Goal: Transaction & Acquisition: Download file/media

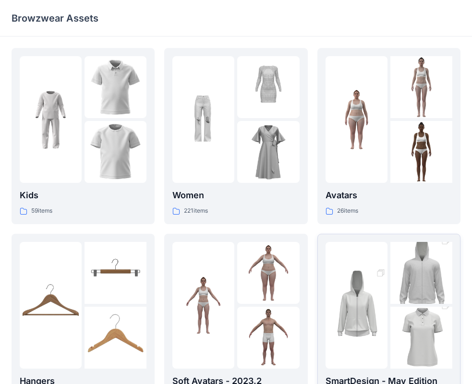
click at [399, 300] on img at bounding box center [421, 273] width 62 height 93
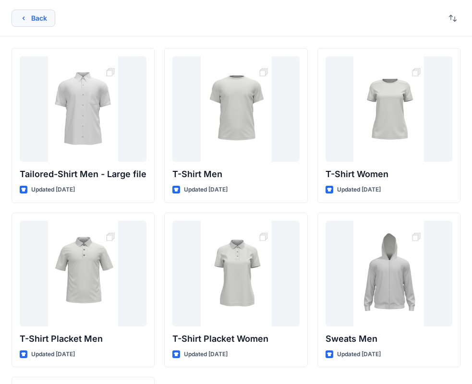
click at [45, 19] on button "Back" at bounding box center [34, 18] width 44 height 17
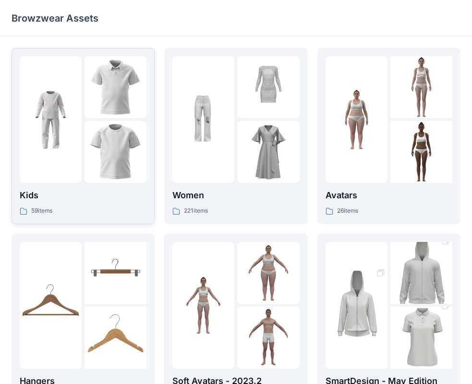
click at [104, 112] on img at bounding box center [116, 87] width 62 height 62
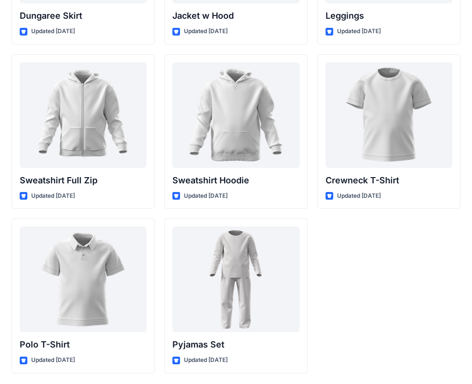
scroll to position [2955, 0]
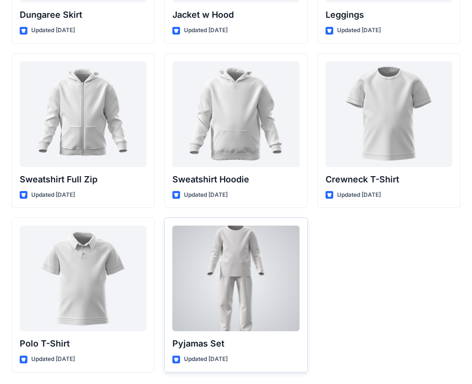
click at [217, 283] on div at bounding box center [235, 279] width 127 height 106
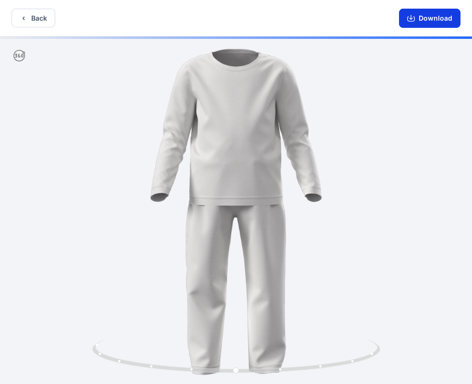
click at [434, 12] on button "Download" at bounding box center [429, 18] width 61 height 19
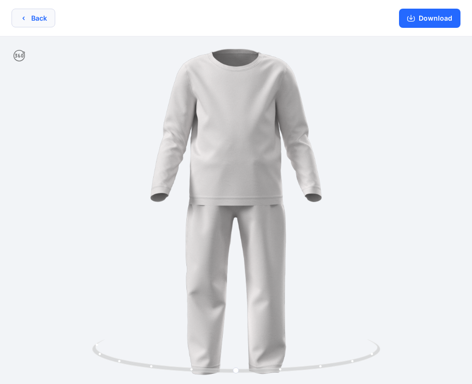
click at [31, 18] on button "Back" at bounding box center [34, 18] width 44 height 19
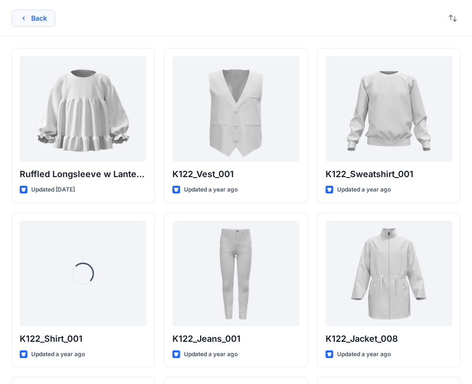
click at [29, 18] on button "Back" at bounding box center [34, 18] width 44 height 17
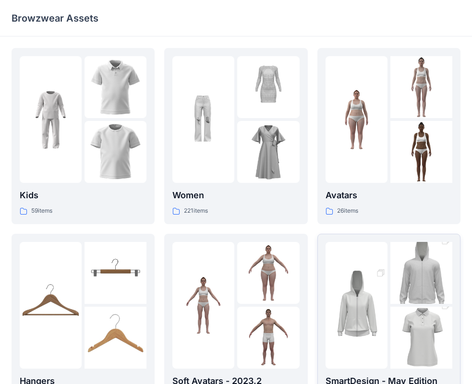
scroll to position [239, 0]
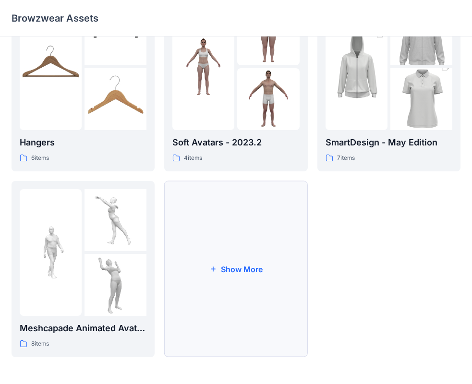
click at [245, 237] on button "Show More" at bounding box center [235, 269] width 143 height 176
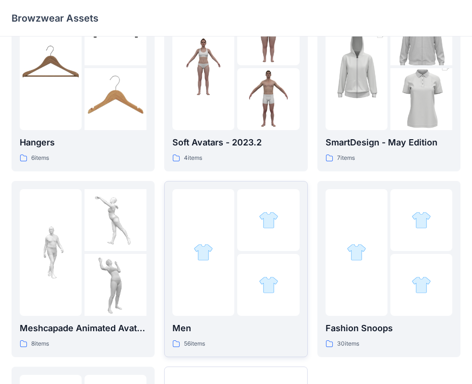
click at [246, 237] on div at bounding box center [268, 220] width 62 height 62
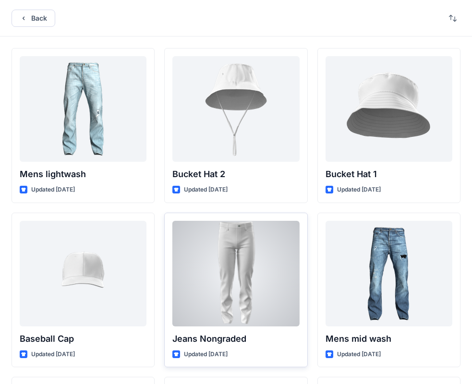
click at [257, 278] on div at bounding box center [235, 274] width 127 height 106
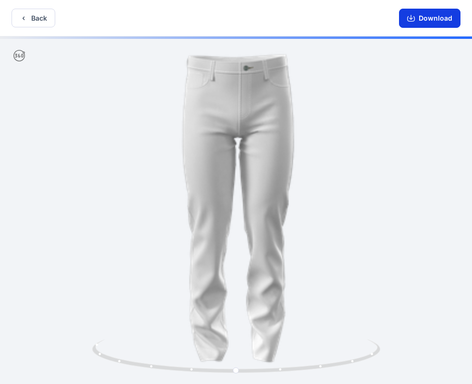
click at [426, 19] on button "Download" at bounding box center [429, 18] width 61 height 19
